Goal: Task Accomplishment & Management: Manage account settings

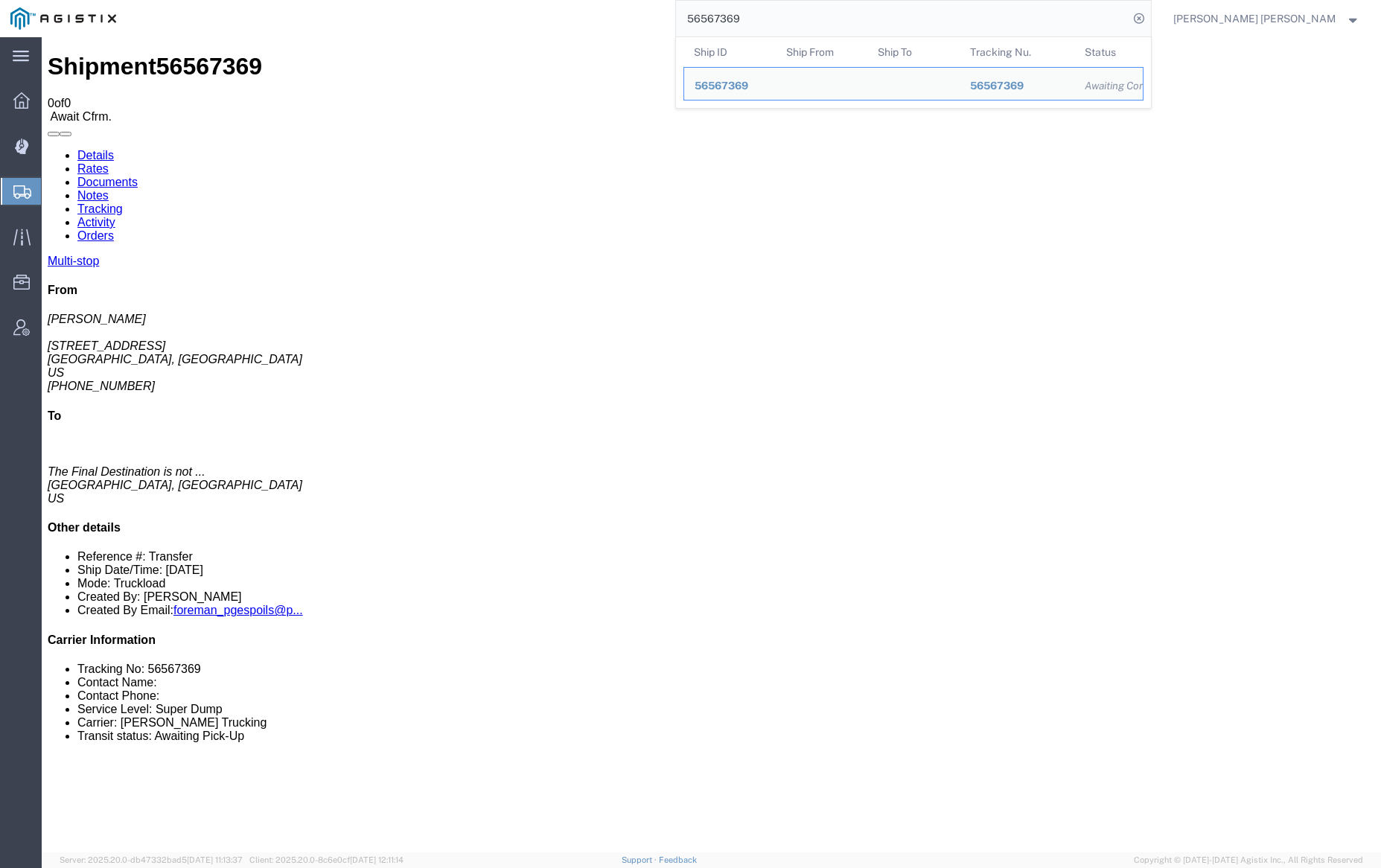
click at [784, 20] on input "56567369" at bounding box center [902, 19] width 453 height 36
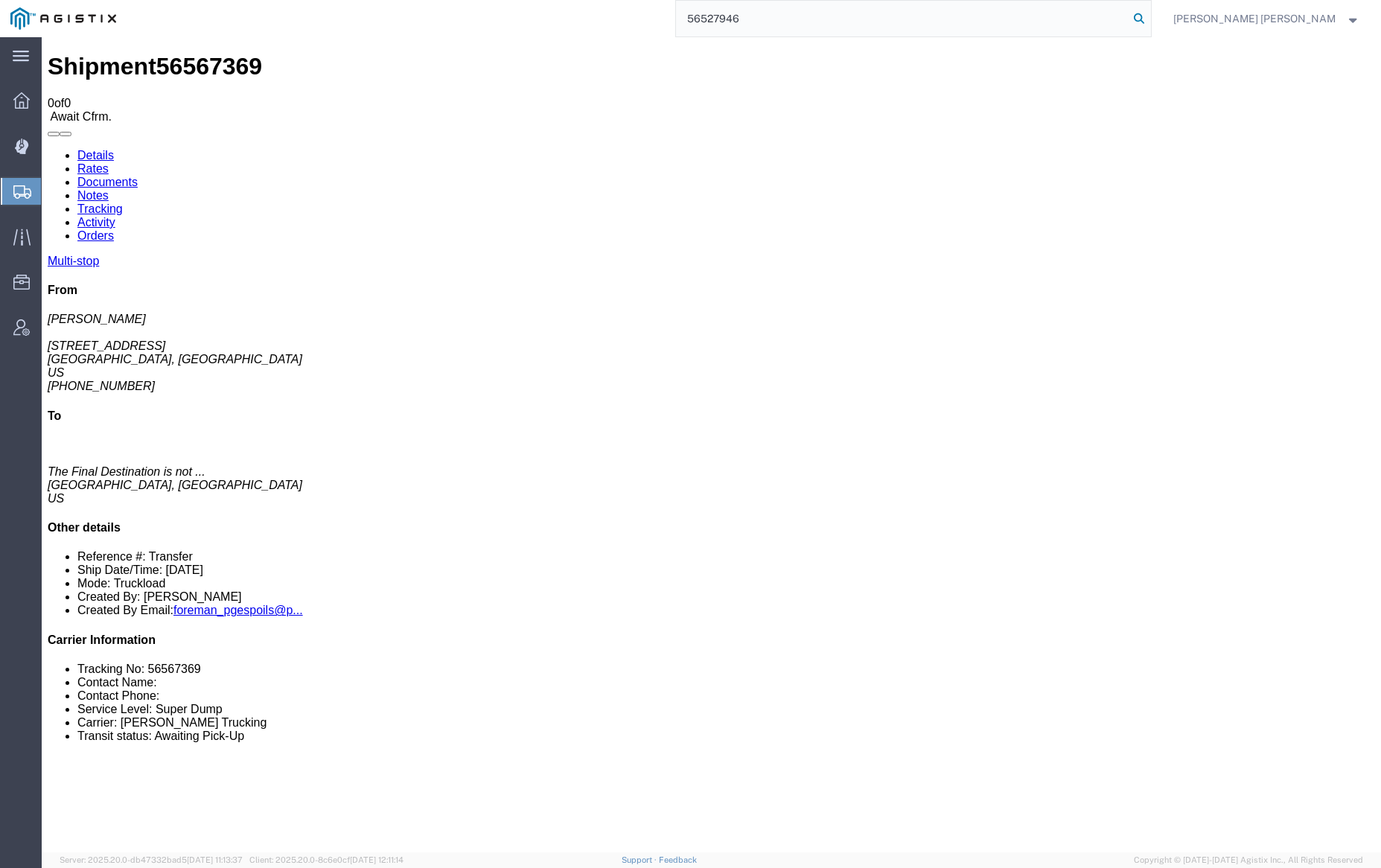
type input "56527946"
click at [1150, 20] on icon at bounding box center [1139, 18] width 21 height 21
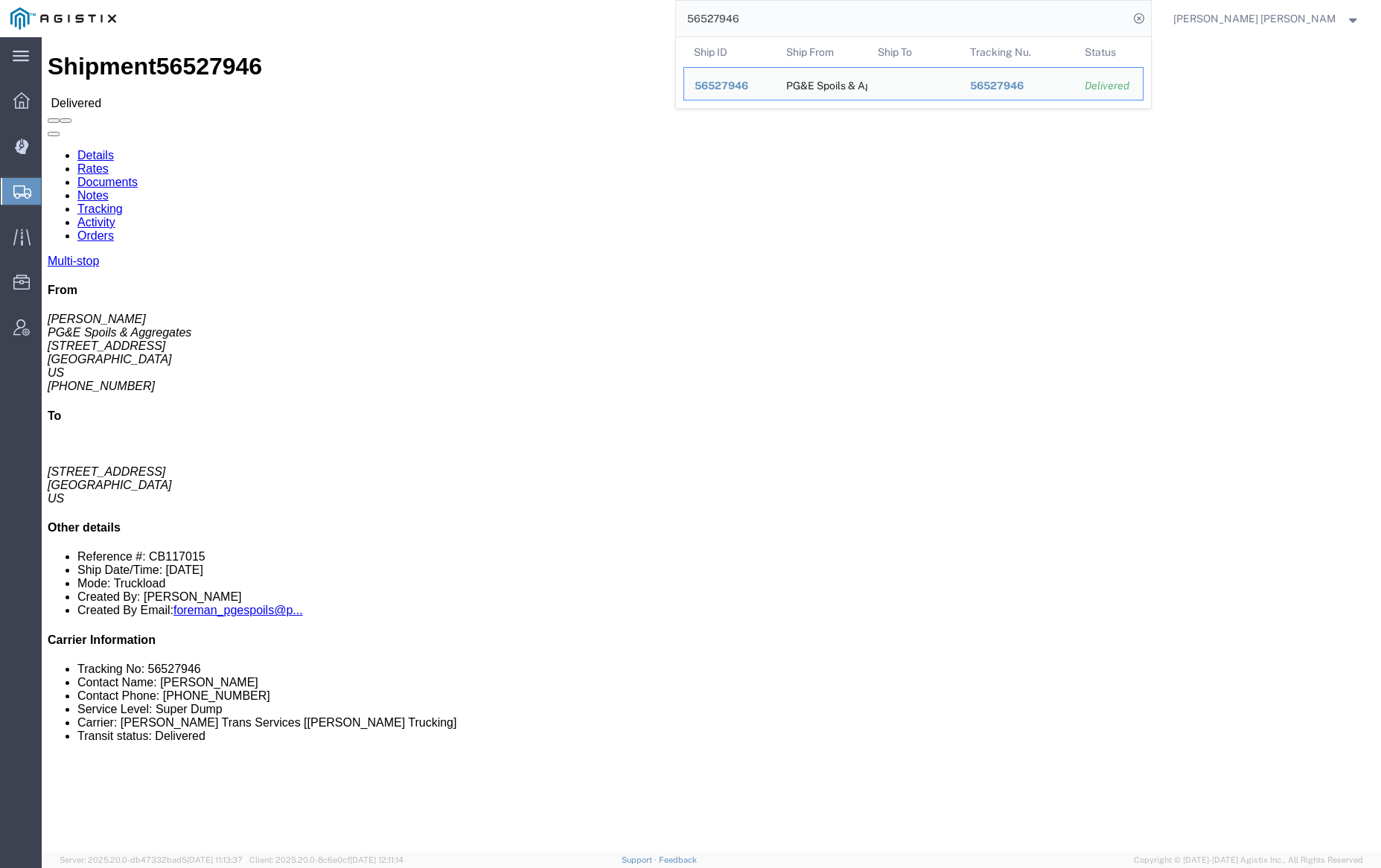
click link "Documents"
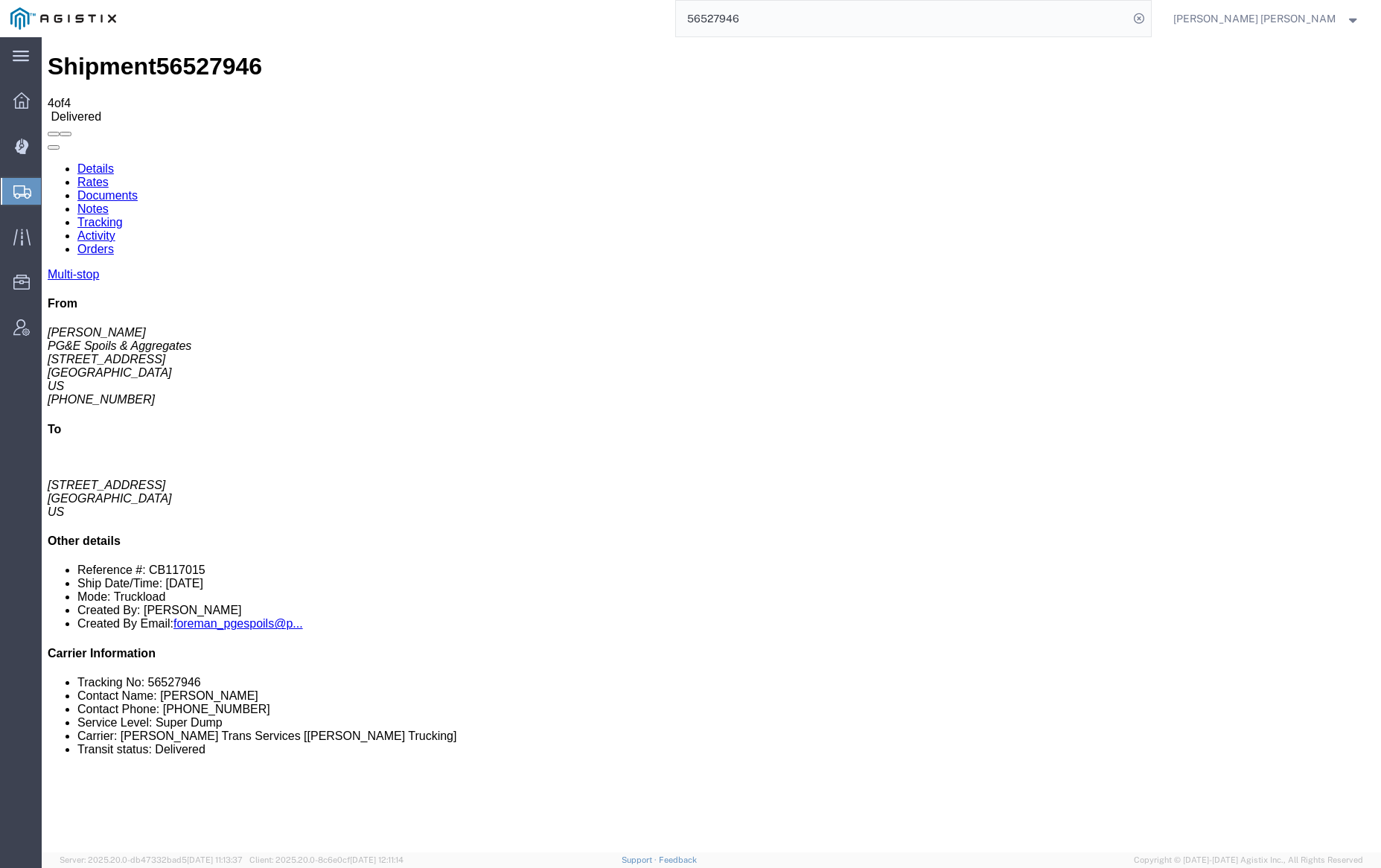
click at [138, 189] on link "Documents" at bounding box center [107, 195] width 60 height 13
checkbox input "true"
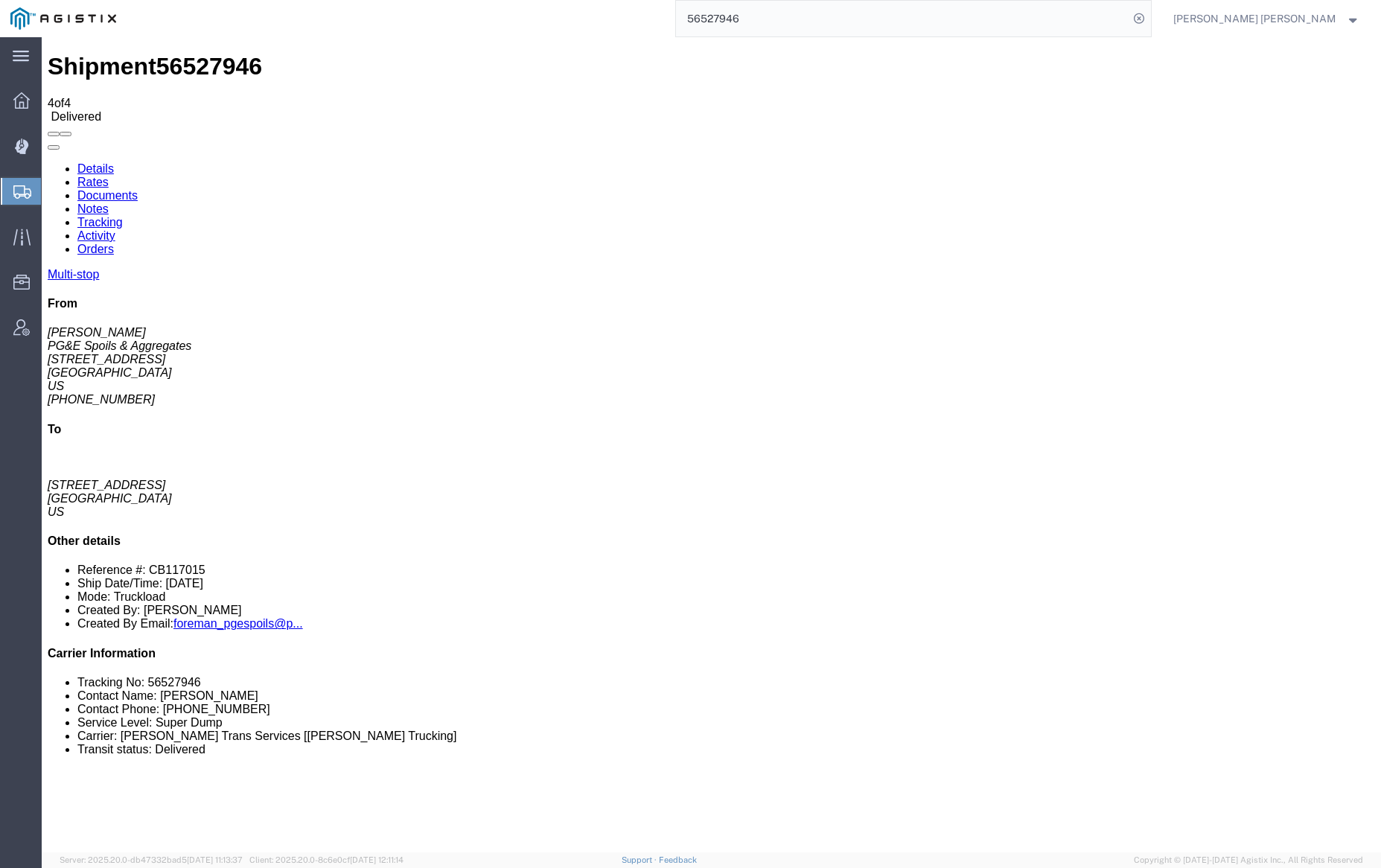
click at [138, 189] on link "Documents" at bounding box center [107, 195] width 60 height 13
